Goal: Task Accomplishment & Management: Use online tool/utility

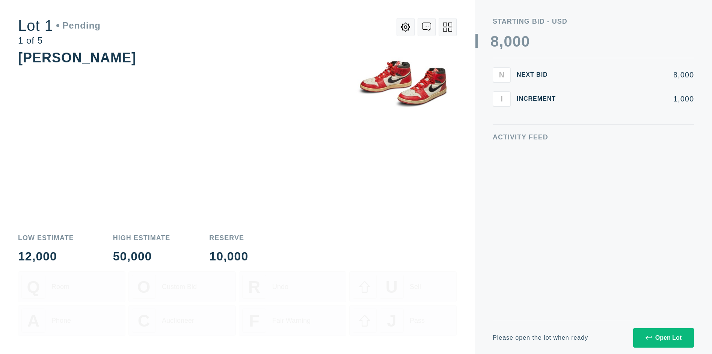
click at [663, 337] on div "Open Lot" at bounding box center [664, 337] width 36 height 7
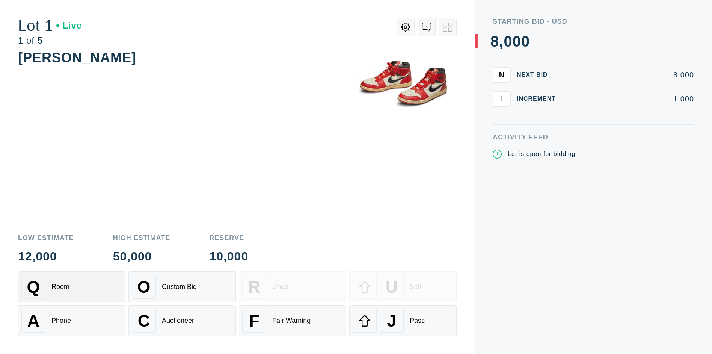
click at [72, 287] on div "Q Room" at bounding box center [71, 287] width 101 height 24
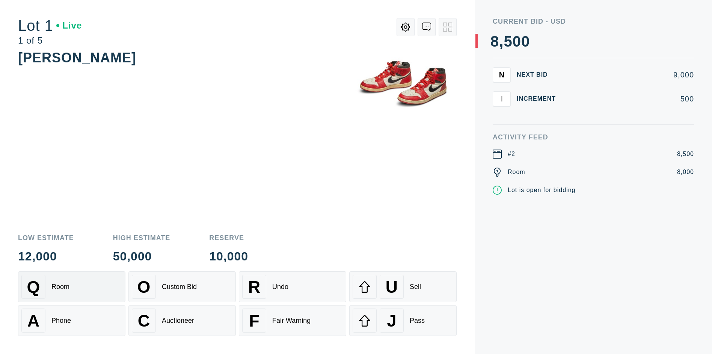
click at [72, 287] on div "Q Room" at bounding box center [71, 287] width 101 height 24
click at [72, 320] on div "A Phone" at bounding box center [71, 320] width 101 height 24
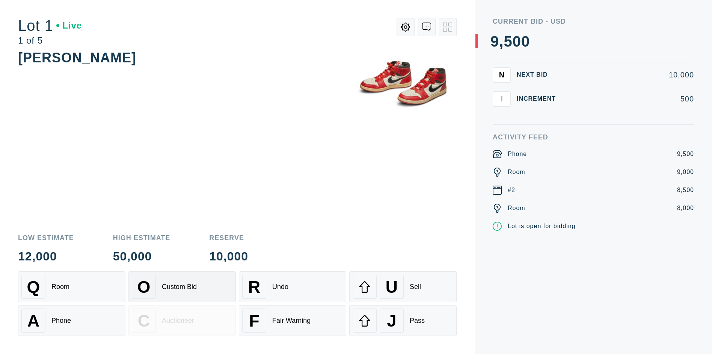
click at [182, 287] on div "Custom Bid" at bounding box center [179, 287] width 35 height 8
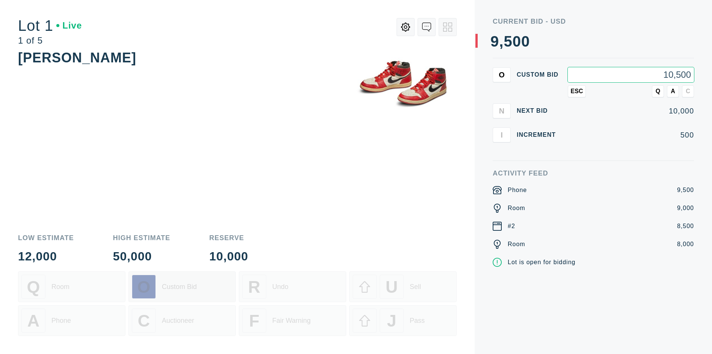
type input "10,500"
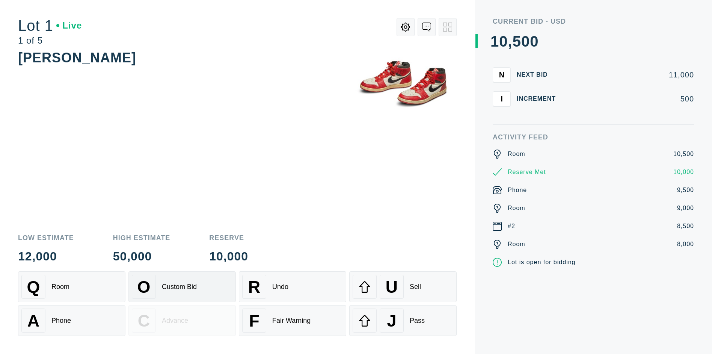
click at [182, 287] on div "Custom Bid" at bounding box center [179, 287] width 35 height 8
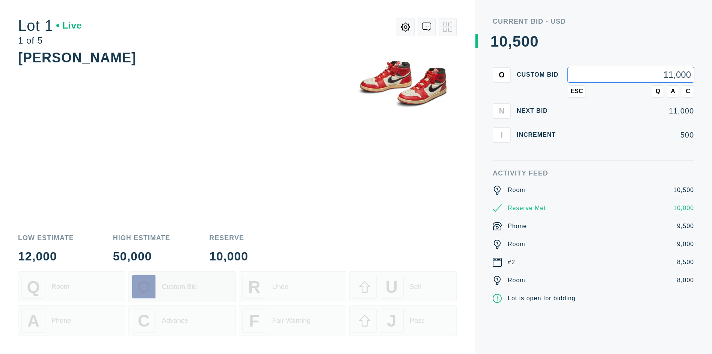
type input "11,000"
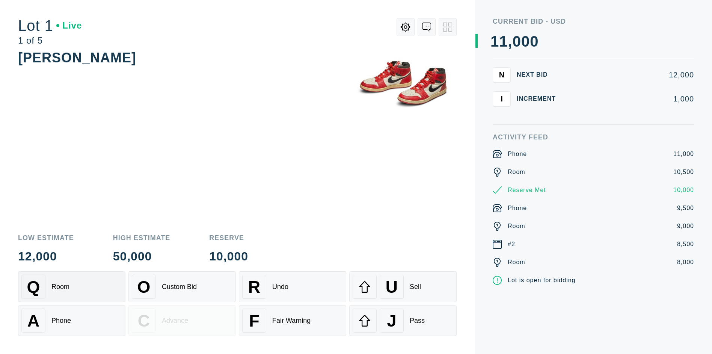
click at [72, 287] on div "Q Room" at bounding box center [71, 287] width 101 height 24
